Goal: Navigation & Orientation: Find specific page/section

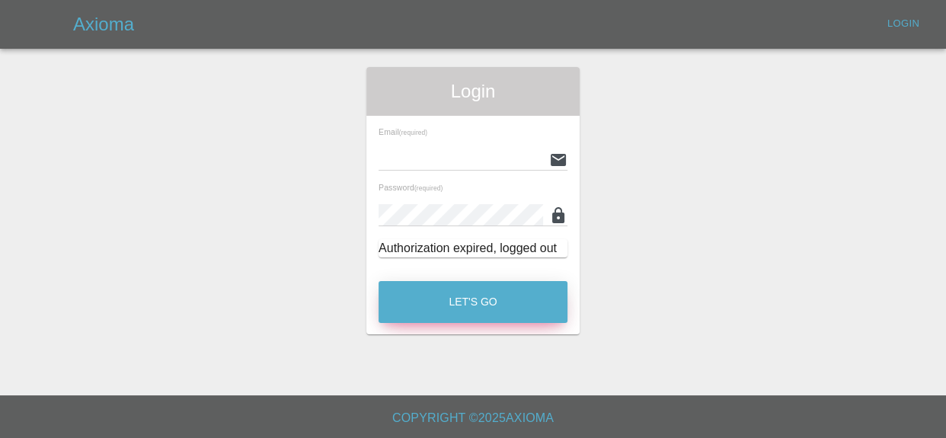
type input "kieron@ogpaintwork.uk"
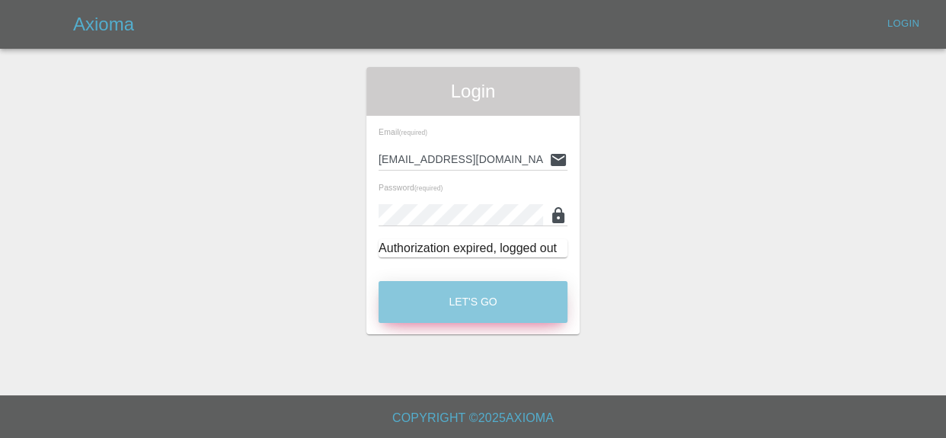
click at [522, 307] on button "Let's Go" at bounding box center [472, 302] width 189 height 42
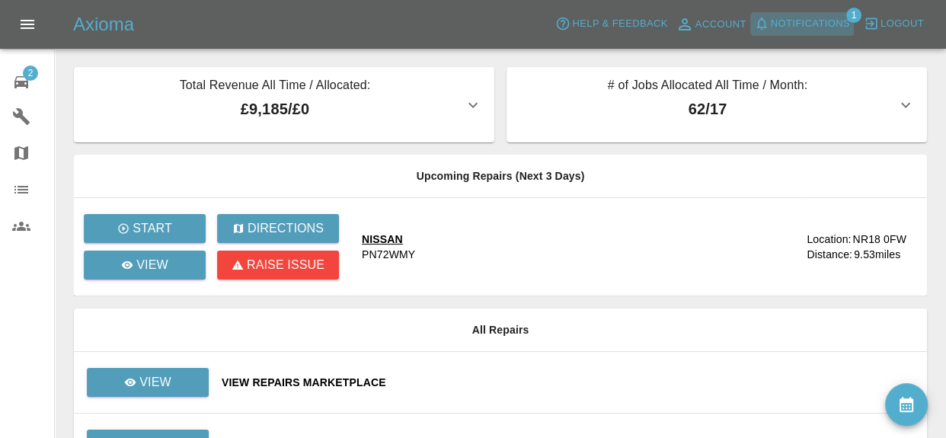
click at [809, 33] on button "Notifications" at bounding box center [802, 24] width 104 height 24
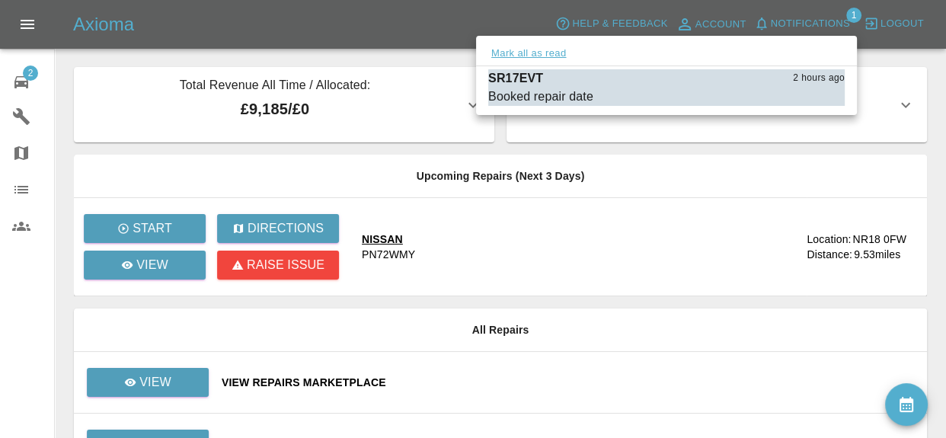
click at [532, 55] on button "Mark all as read" at bounding box center [528, 54] width 81 height 18
